Goal: Information Seeking & Learning: Learn about a topic

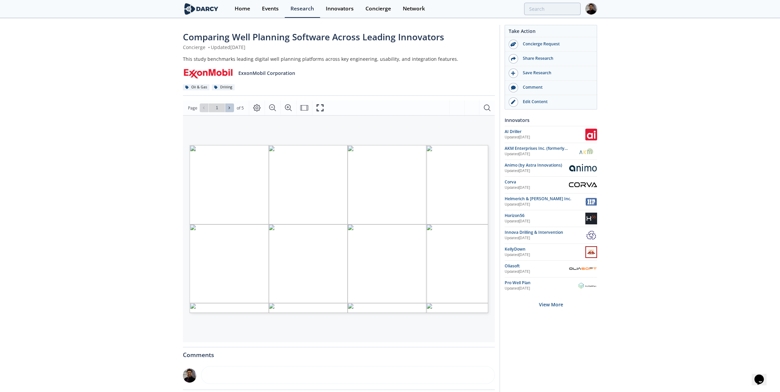
click at [228, 109] on icon at bounding box center [229, 108] width 4 height 4
click at [202, 109] on icon at bounding box center [204, 108] width 4 height 4
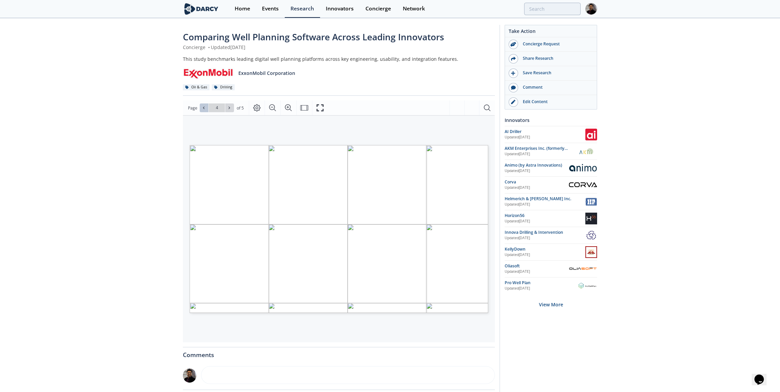
click at [202, 109] on icon at bounding box center [204, 108] width 4 height 4
click at [228, 108] on icon at bounding box center [229, 108] width 4 height 4
click at [203, 108] on icon at bounding box center [204, 108] width 4 height 4
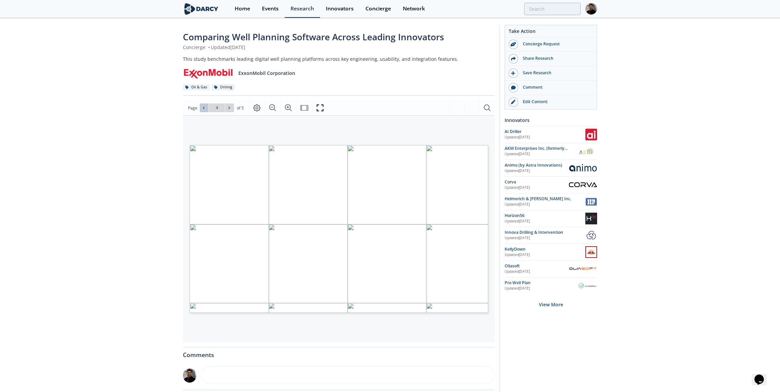
type input "3"
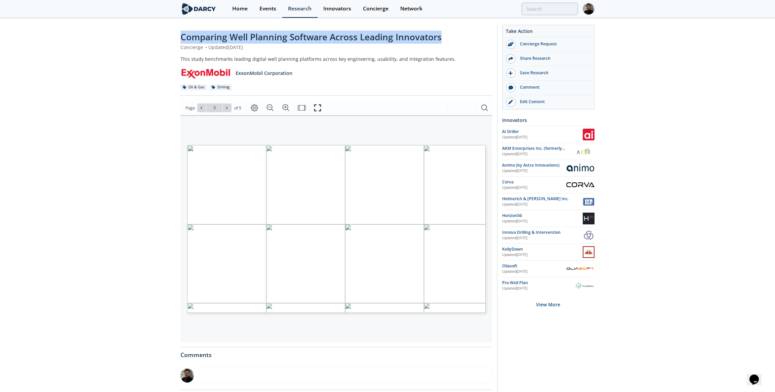
drag, startPoint x: 182, startPoint y: 35, endPoint x: 442, endPoint y: 37, distance: 260.0
click at [442, 37] on span "Comparing Well Planning Software Across Leading Innovators" at bounding box center [311, 37] width 261 height 12
copy span "Comparing Well Planning Software Across Leading Innovators"
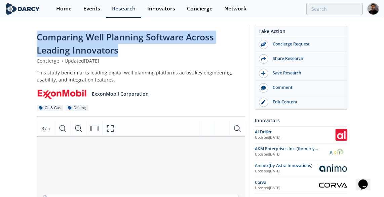
click at [267, 9] on div at bounding box center [310, 9] width 106 height 12
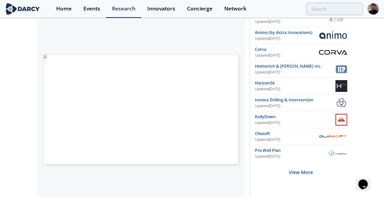
scroll to position [153, 0]
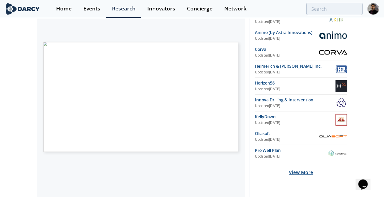
click at [306, 169] on div "View More" at bounding box center [301, 171] width 92 height 21
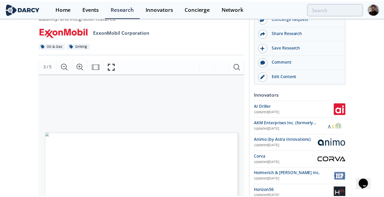
scroll to position [61, 0]
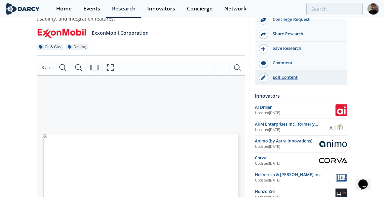
click at [278, 74] on div "Edit Content" at bounding box center [305, 77] width 75 height 6
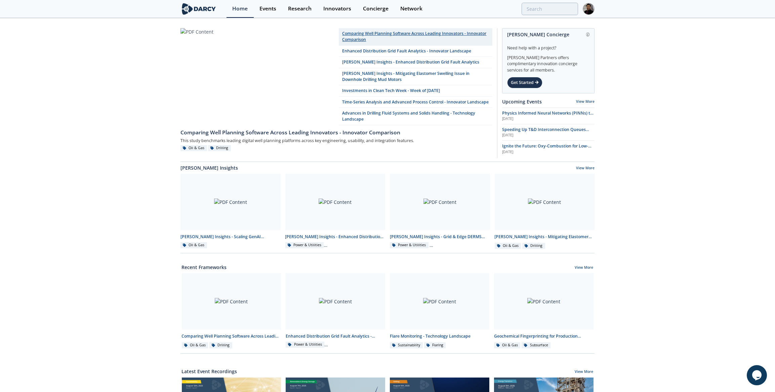
click at [347, 35] on link "Comparing Well Planning Software Across Leading Innovators - Innovator Comparis…" at bounding box center [416, 36] width 154 height 17
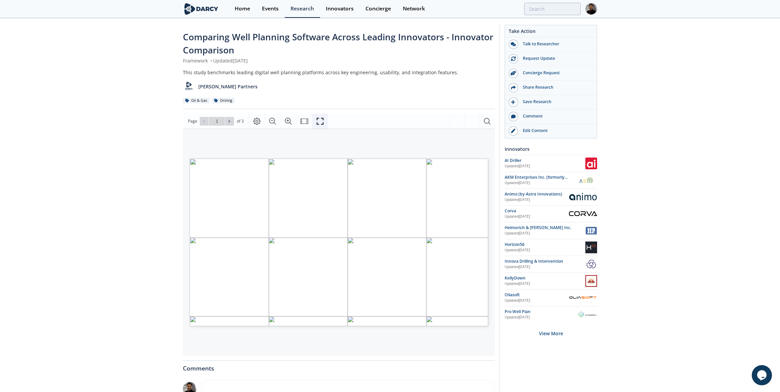
click at [319, 120] on icon "Fullscreen" at bounding box center [320, 121] width 8 height 8
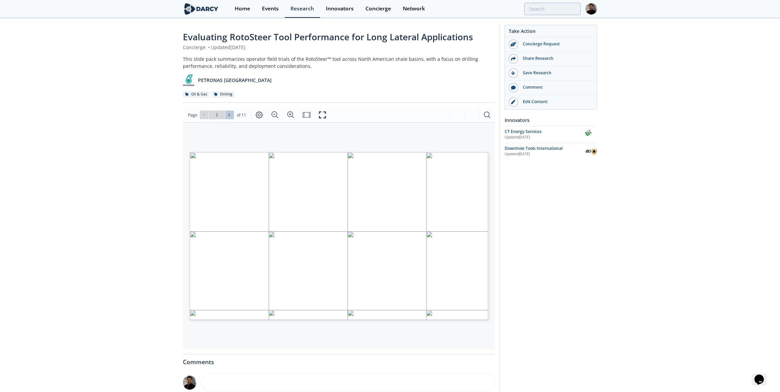
click at [229, 114] on icon at bounding box center [229, 115] width 4 height 4
type input "3"
click at [229, 114] on icon at bounding box center [229, 115] width 4 height 4
type input "4"
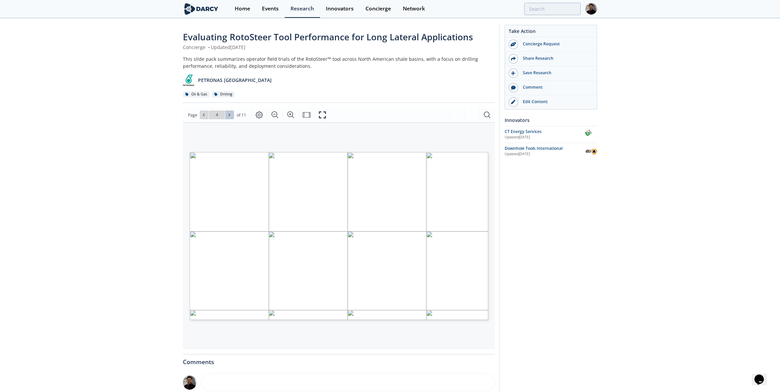
click at [229, 114] on icon at bounding box center [229, 115] width 4 height 4
type input "5"
click at [229, 113] on icon at bounding box center [229, 115] width 4 height 4
type input "6"
click at [229, 113] on icon at bounding box center [229, 115] width 4 height 4
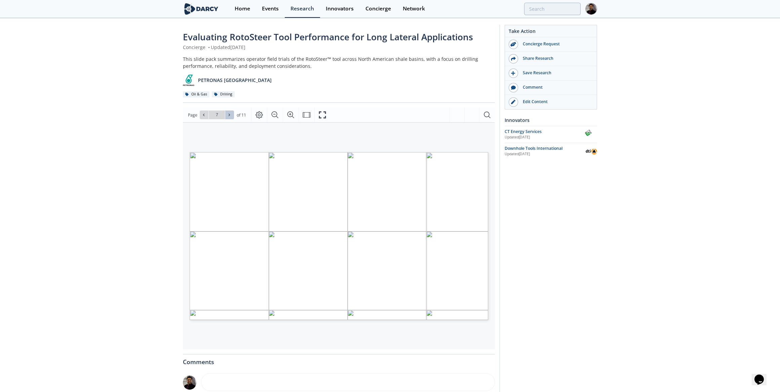
click at [229, 113] on icon at bounding box center [229, 115] width 4 height 4
click at [206, 115] on button at bounding box center [204, 115] width 9 height 9
click at [206, 115] on span at bounding box center [204, 115] width 5 height 5
type input "7"
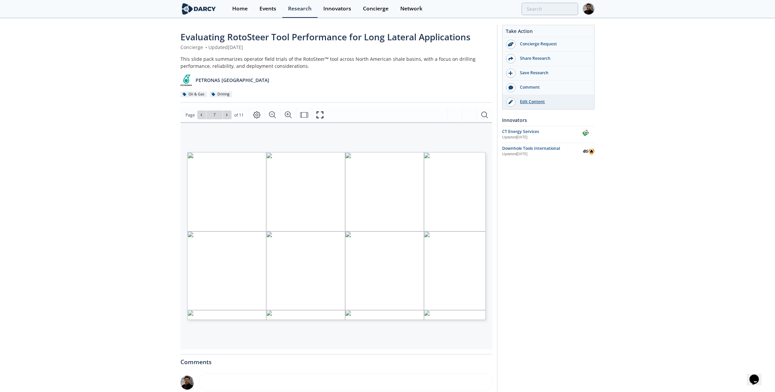
click at [535, 102] on div "Edit Content" at bounding box center [553, 102] width 75 height 6
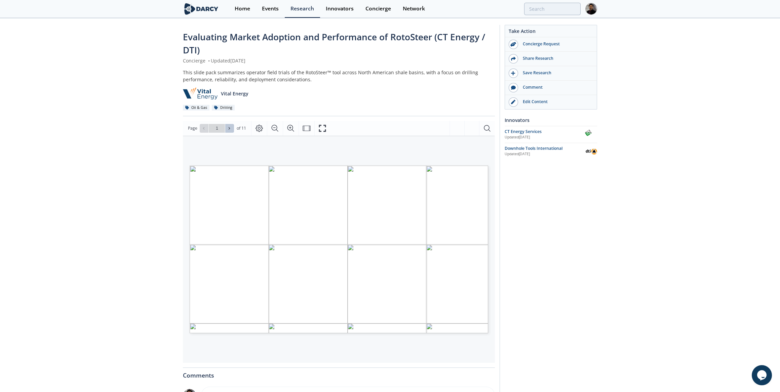
click at [227, 130] on icon at bounding box center [229, 128] width 4 height 4
type input "2"
click at [227, 130] on icon at bounding box center [229, 128] width 4 height 4
type input "3"
click at [227, 130] on icon at bounding box center [229, 128] width 4 height 4
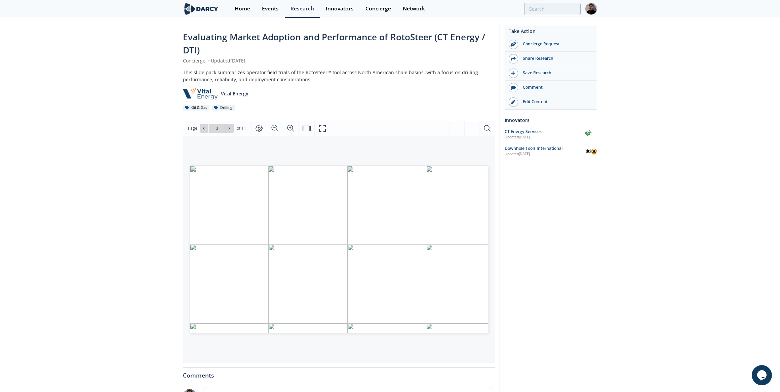
type input "4"
click at [227, 130] on icon at bounding box center [229, 128] width 4 height 4
type input "5"
click at [227, 129] on icon at bounding box center [229, 128] width 4 height 4
type input "6"
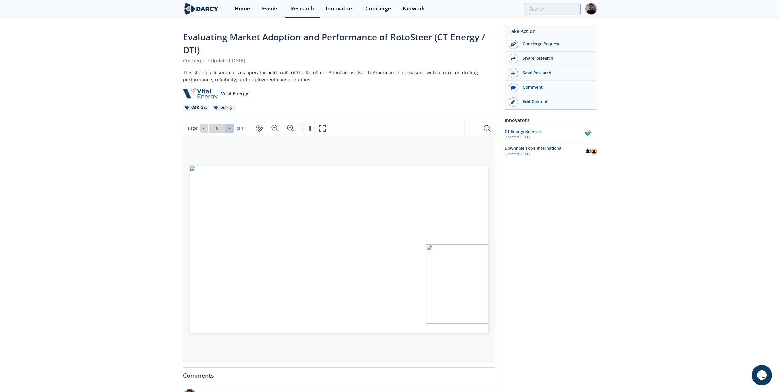
click at [227, 129] on icon at bounding box center [229, 128] width 4 height 4
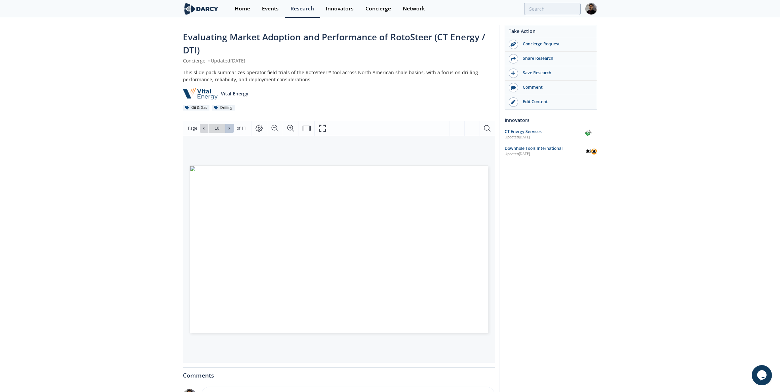
type input "11"
